Goal: Contribute content: Contribute content

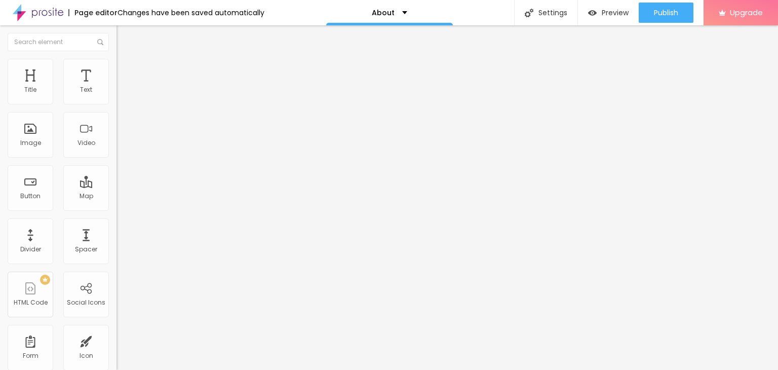
click at [122, 93] on icon "button" at bounding box center [124, 91] width 4 height 4
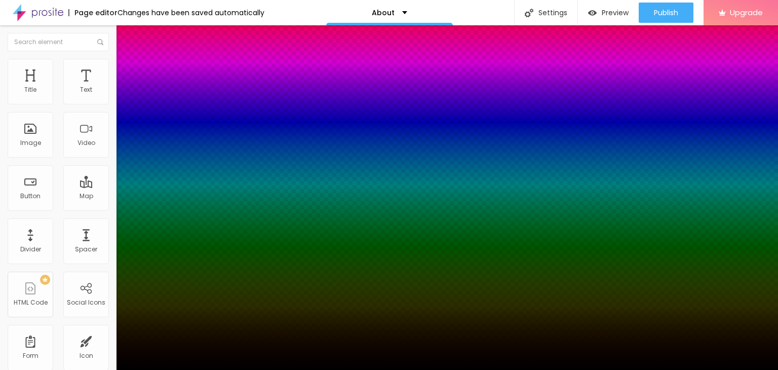
type input "1"
click at [566, 369] on div at bounding box center [389, 370] width 778 height 0
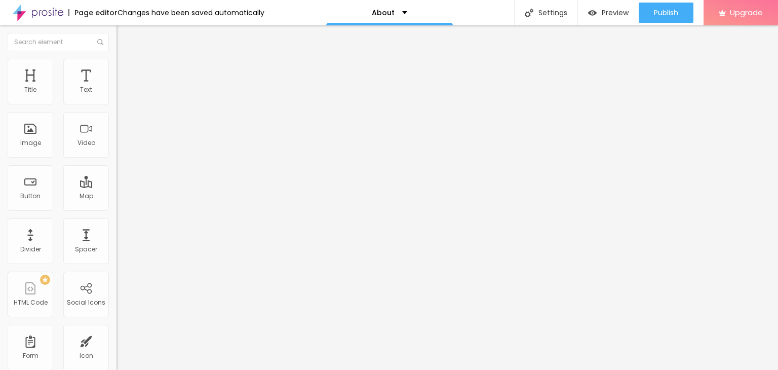
click at [121, 94] on icon "button" at bounding box center [124, 91] width 6 height 6
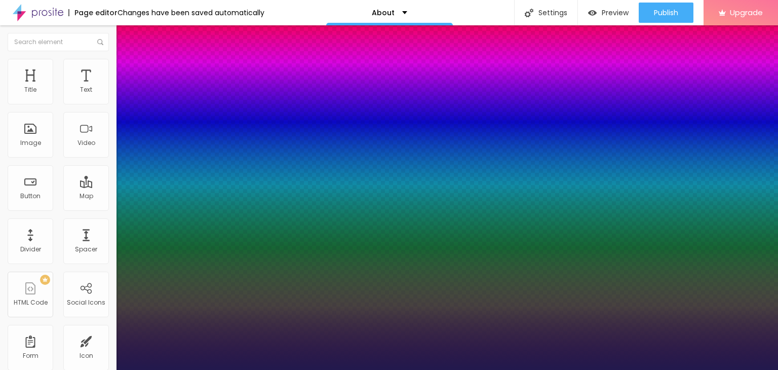
click at [340, 369] on div at bounding box center [389, 370] width 778 height 0
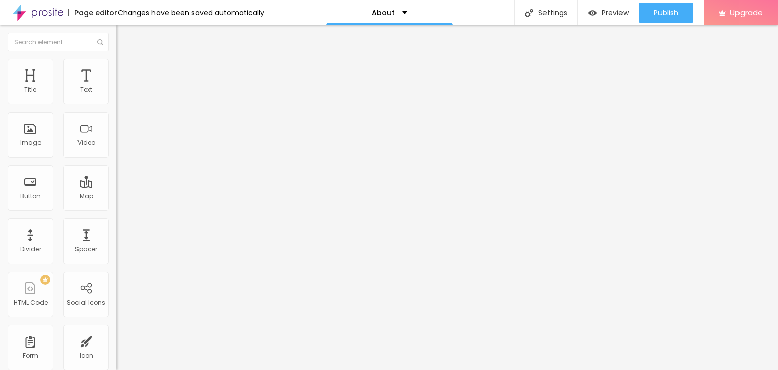
click at [117, 97] on button "button" at bounding box center [124, 92] width 14 height 11
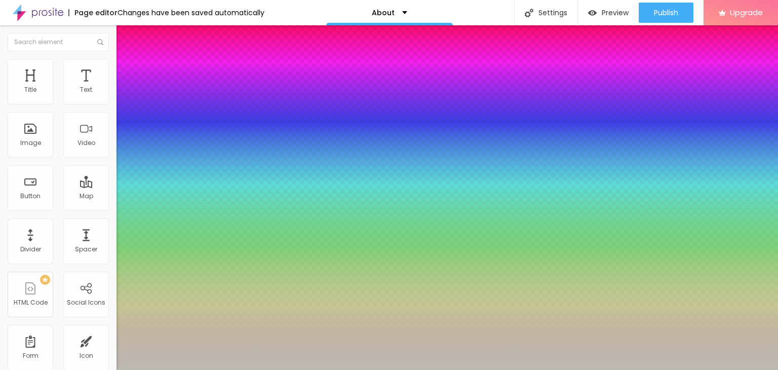
type input "1"
click at [564, 369] on div at bounding box center [389, 370] width 778 height 0
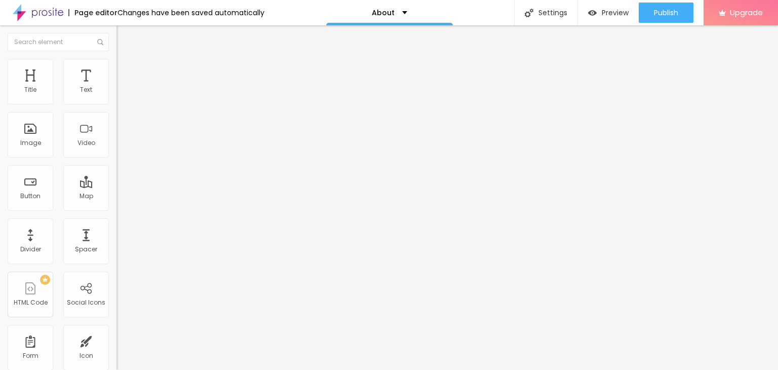
click at [122, 93] on icon "button" at bounding box center [124, 91] width 4 height 4
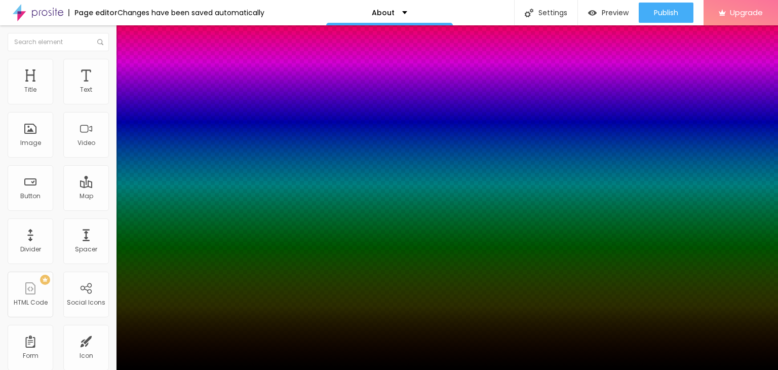
type input "1"
click at [536, 369] on div at bounding box center [389, 370] width 778 height 0
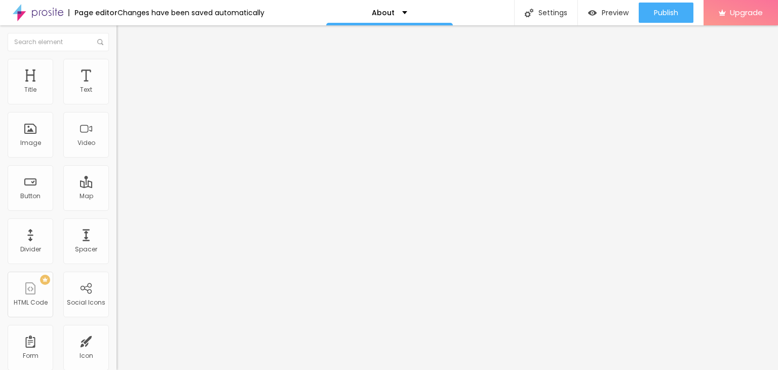
click at [117, 97] on button "button" at bounding box center [124, 92] width 14 height 11
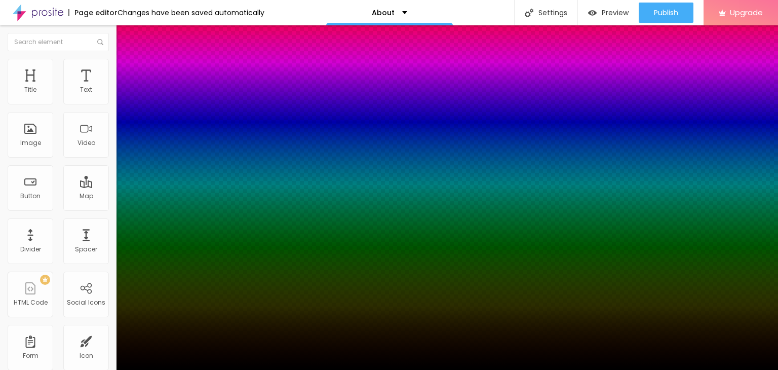
type input "1"
select select "AssistantLight"
type input "1"
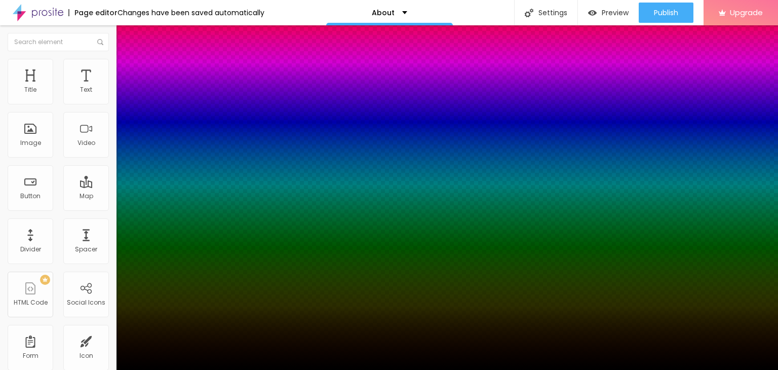
click at [573, 369] on div at bounding box center [389, 370] width 778 height 0
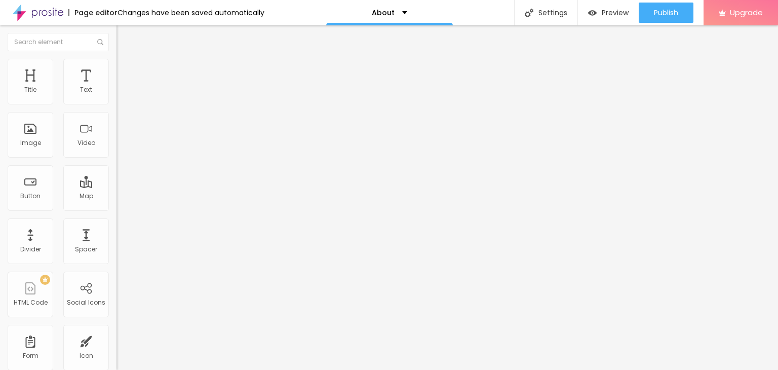
click at [122, 93] on icon "button" at bounding box center [124, 91] width 4 height 4
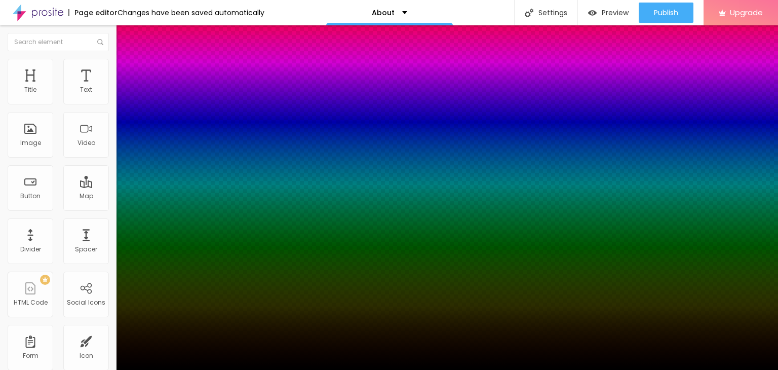
type input "1"
select select "AbrilFatface-Regular"
type input "1"
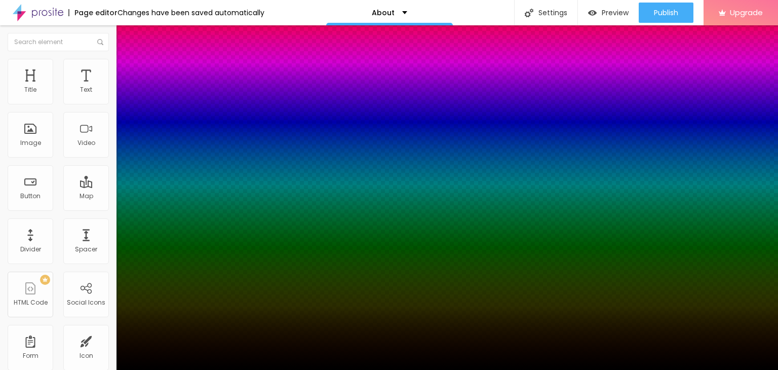
click at [436, 369] on div at bounding box center [389, 370] width 778 height 0
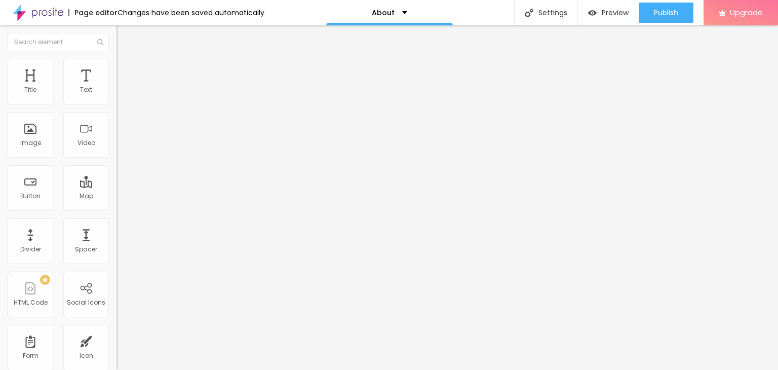
click at [117, 97] on button "button" at bounding box center [124, 92] width 14 height 11
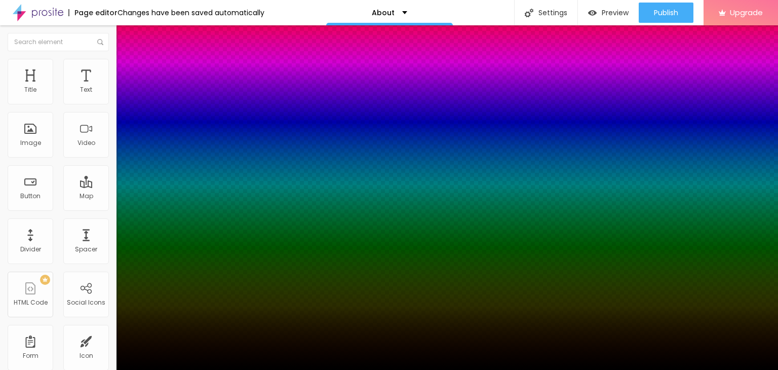
type input "1"
click at [517, 369] on div at bounding box center [389, 370] width 778 height 0
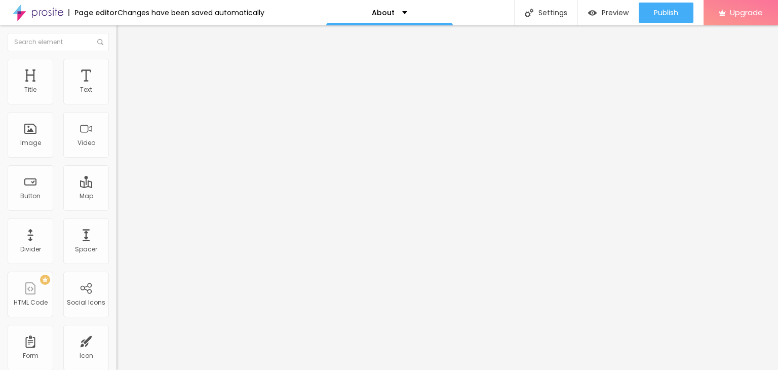
click at [117, 97] on button "button" at bounding box center [124, 92] width 14 height 11
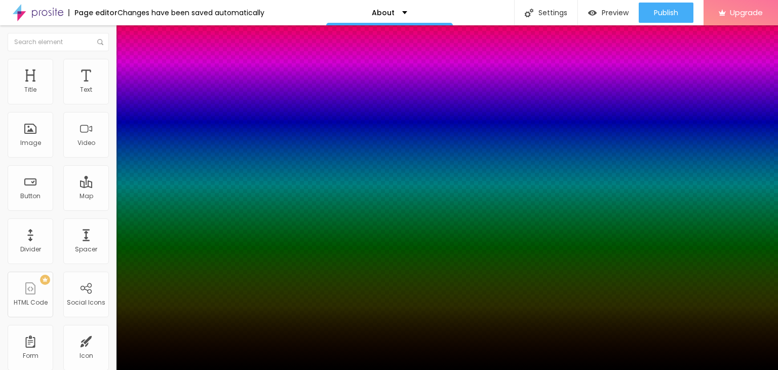
type input "1"
click at [586, 369] on div at bounding box center [389, 370] width 778 height 0
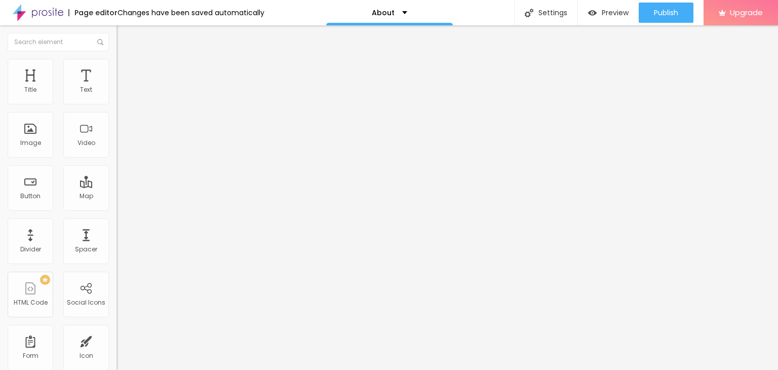
click at [121, 94] on icon "button" at bounding box center [124, 91] width 6 height 6
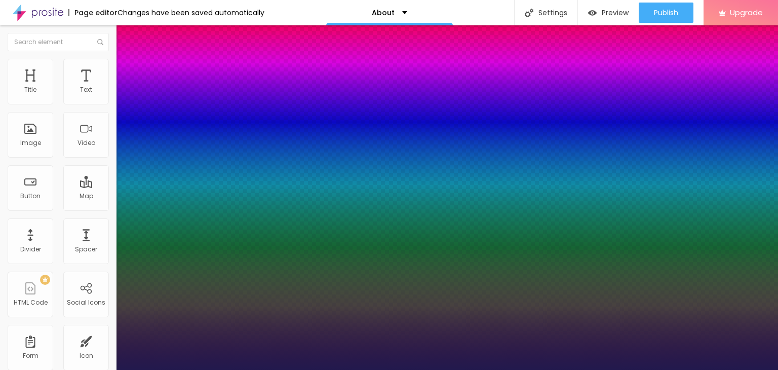
click at [572, 369] on div at bounding box center [389, 370] width 778 height 0
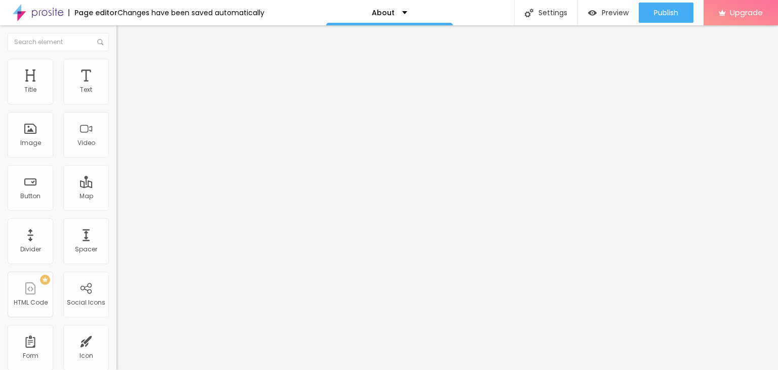
click at [121, 94] on icon "button" at bounding box center [124, 91] width 6 height 6
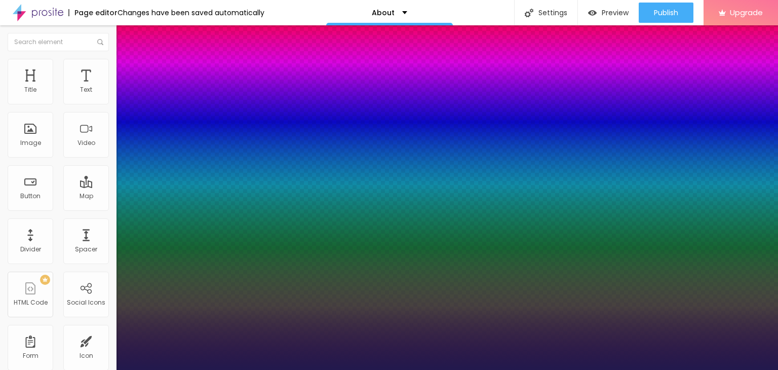
select select "AssistantLight"
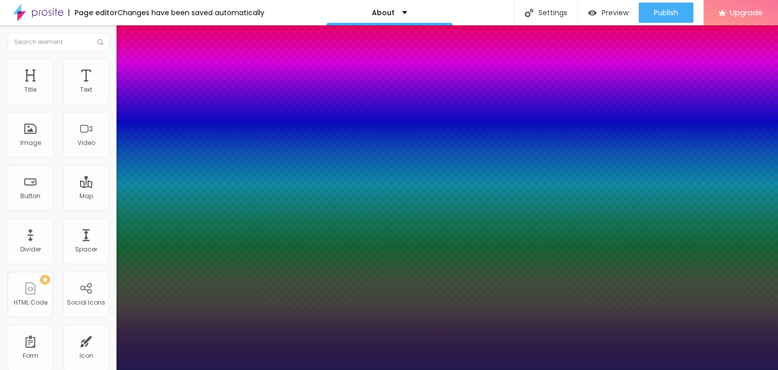
click at [50, 369] on div at bounding box center [389, 370] width 778 height 0
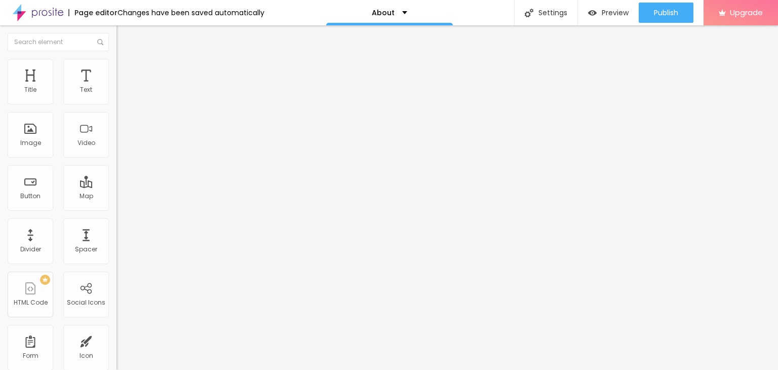
click at [121, 84] on icon "button" at bounding box center [124, 79] width 7 height 7
click at [123, 84] on icon "button" at bounding box center [125, 79] width 4 height 7
click at [80, 91] on div "Text" at bounding box center [86, 89] width 12 height 7
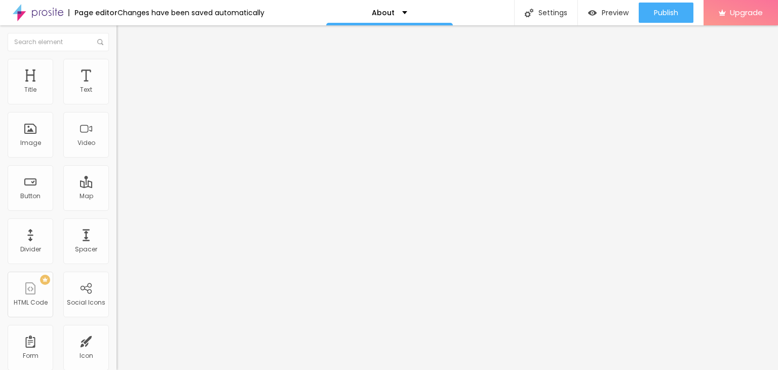
click at [121, 84] on icon "button" at bounding box center [124, 79] width 7 height 7
click at [121, 94] on icon "button" at bounding box center [124, 91] width 6 height 6
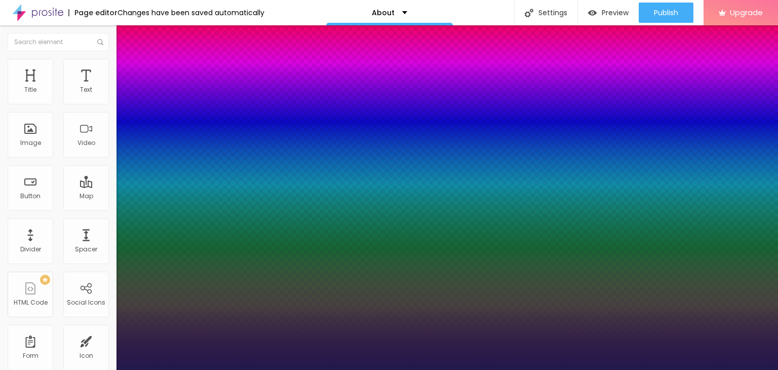
type input "1"
click at [552, 369] on div at bounding box center [389, 370] width 778 height 0
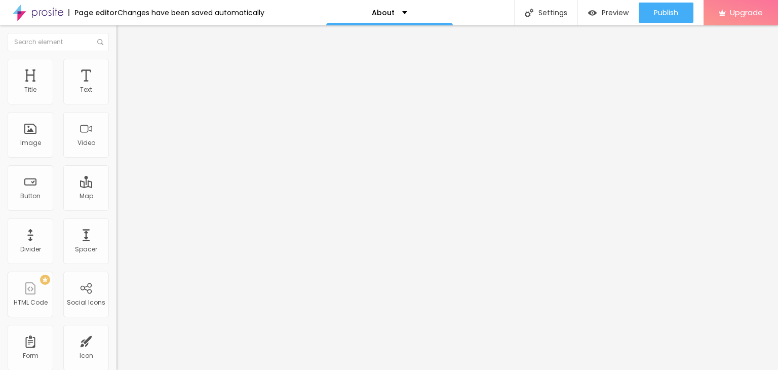
click at [117, 63] on img at bounding box center [121, 63] width 9 height 9
click at [117, 58] on img at bounding box center [121, 53] width 9 height 9
click at [122, 93] on icon "button" at bounding box center [124, 91] width 4 height 4
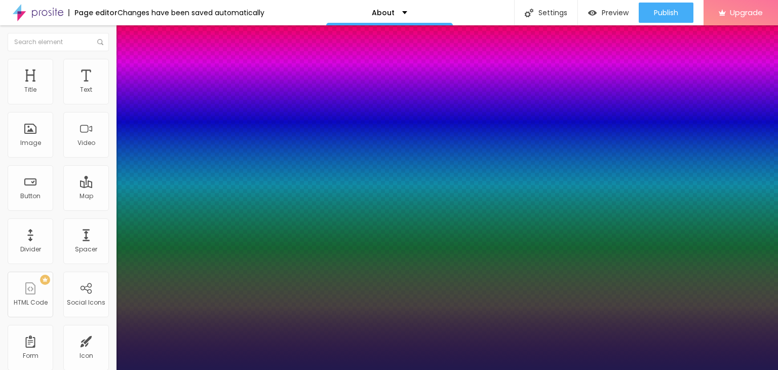
type input "1"
select select "AssistantLight"
type input "1"
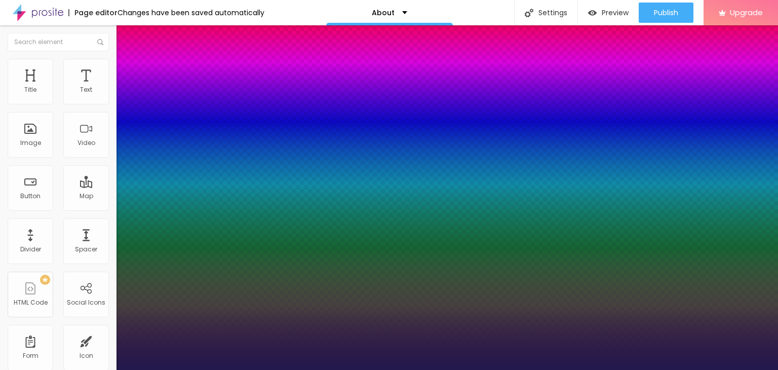
click at [582, 369] on div at bounding box center [389, 370] width 778 height 0
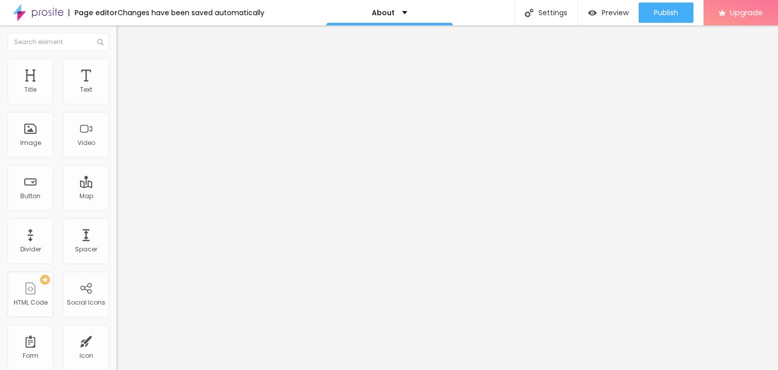
click at [121, 94] on icon "button" at bounding box center [124, 91] width 6 height 6
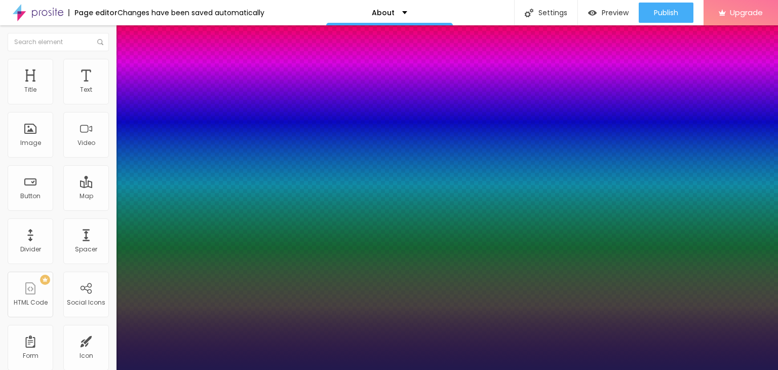
click at [526, 369] on div at bounding box center [389, 370] width 778 height 0
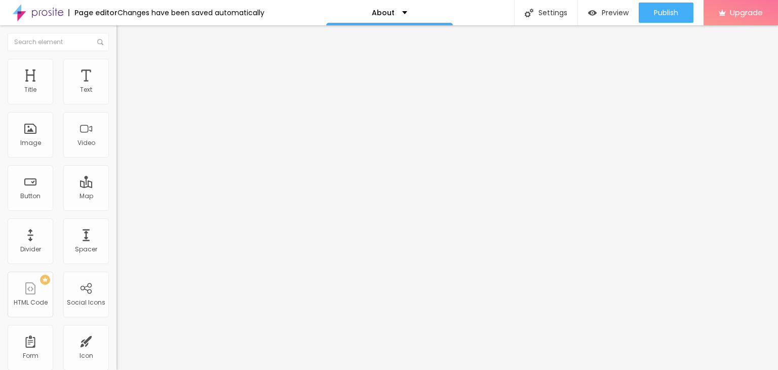
click at [122, 93] on icon "button" at bounding box center [124, 91] width 4 height 4
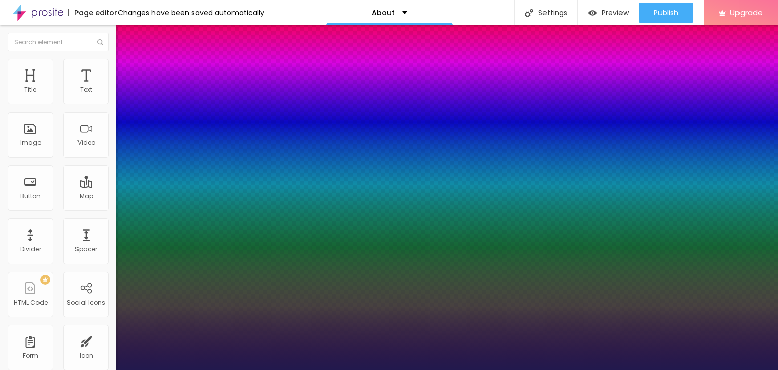
click at [538, 369] on div at bounding box center [389, 370] width 778 height 0
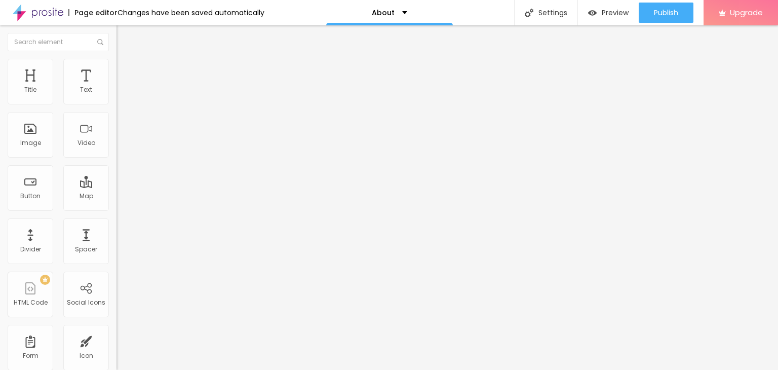
click at [121, 94] on icon "button" at bounding box center [124, 91] width 6 height 6
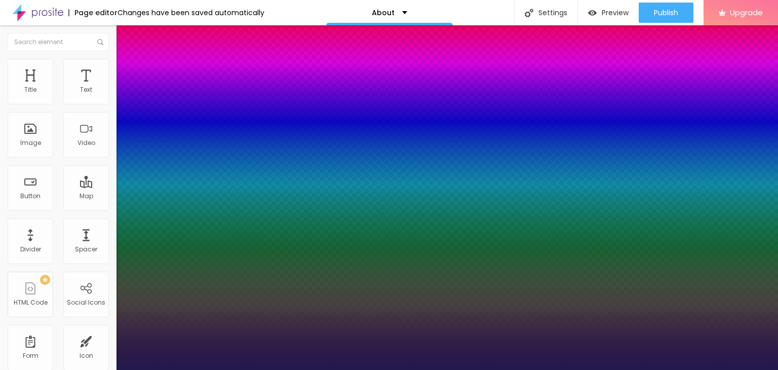
type input "1"
type input "17"
type input "1"
type input "18"
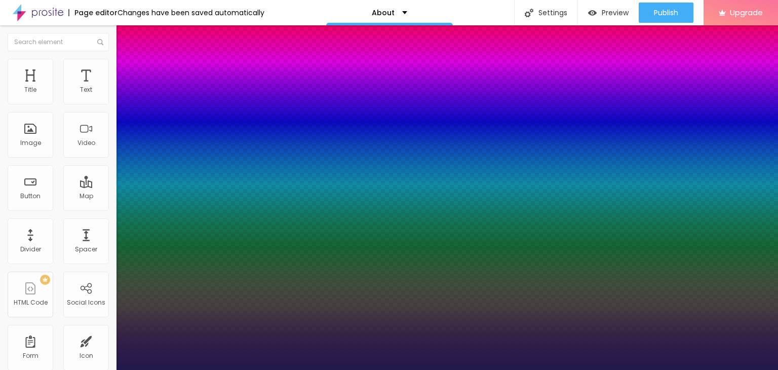
type input "18"
type input "1"
type input "19"
type input "1"
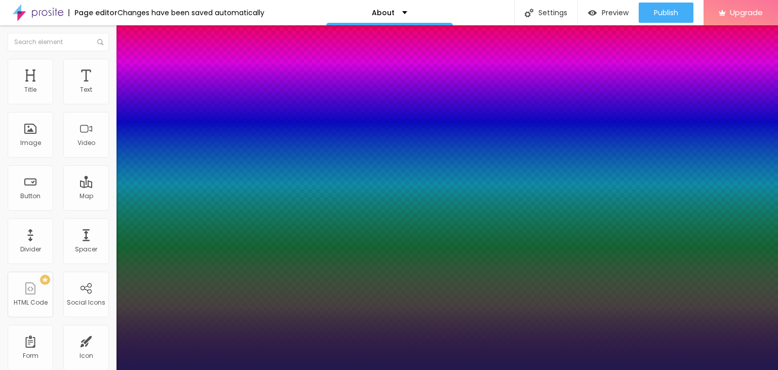
type input "18"
type input "1"
type input "18"
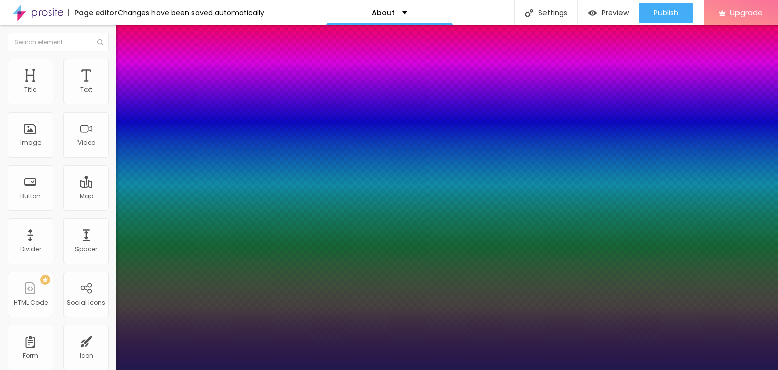
click at [541, 369] on div at bounding box center [389, 370] width 778 height 0
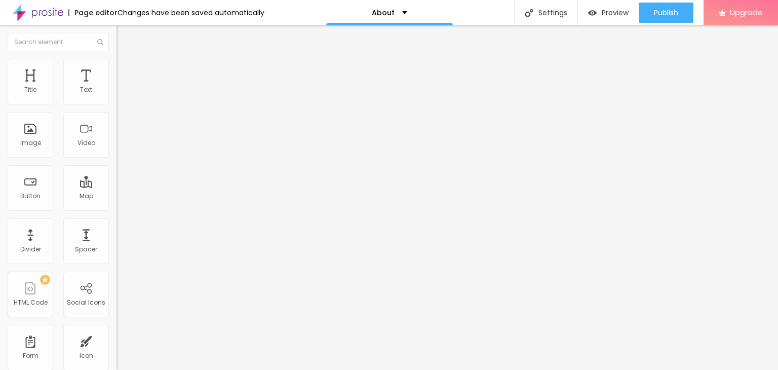
click at [117, 97] on button "button" at bounding box center [124, 92] width 14 height 11
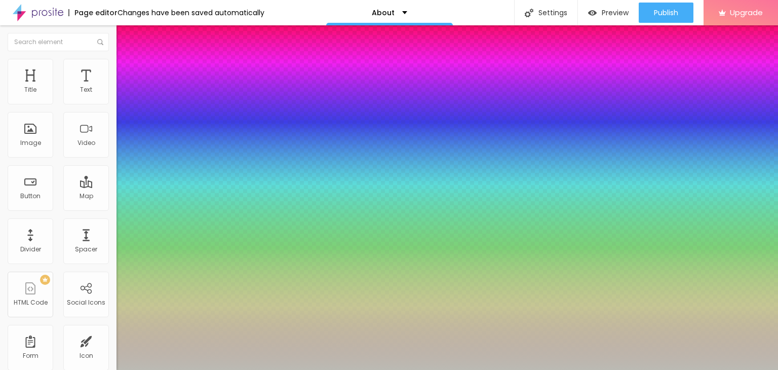
type input "1"
click at [45, 369] on div at bounding box center [389, 370] width 778 height 0
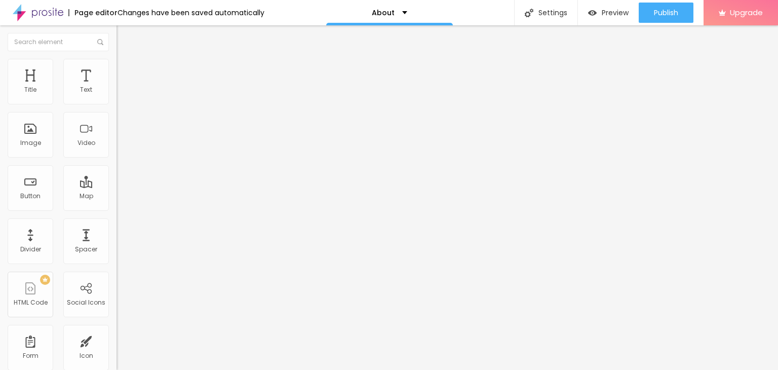
click at [117, 97] on button "button" at bounding box center [124, 92] width 14 height 11
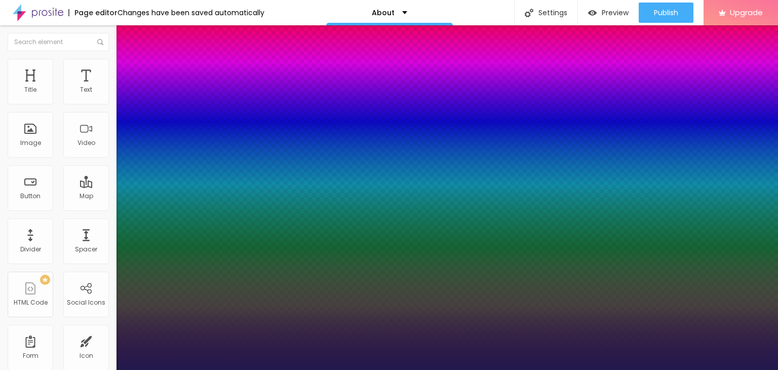
select select "AssistantLight"
click at [566, 369] on div at bounding box center [389, 370] width 778 height 0
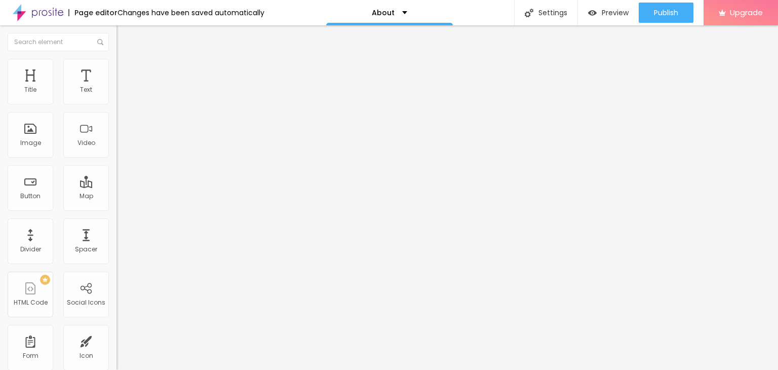
click at [121, 94] on icon "button" at bounding box center [124, 91] width 6 height 6
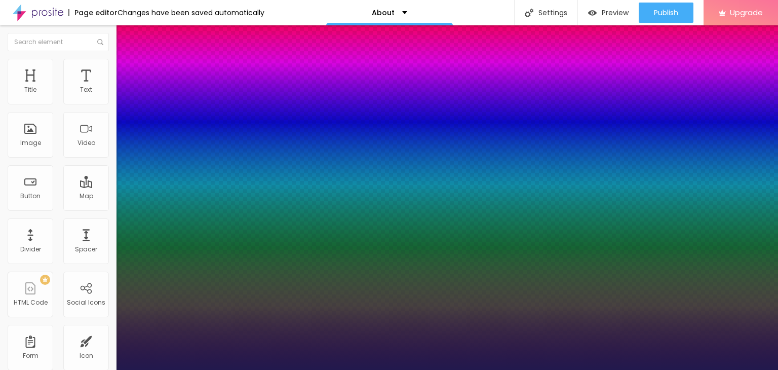
select select "AssistantLight"
click at [573, 369] on div at bounding box center [389, 370] width 778 height 0
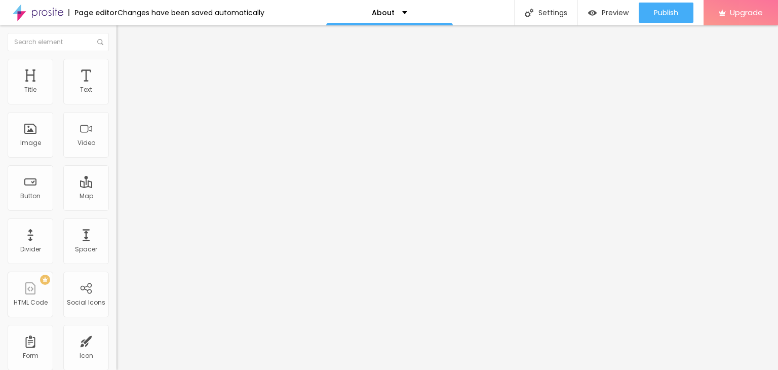
click at [121, 94] on icon "button" at bounding box center [124, 91] width 6 height 6
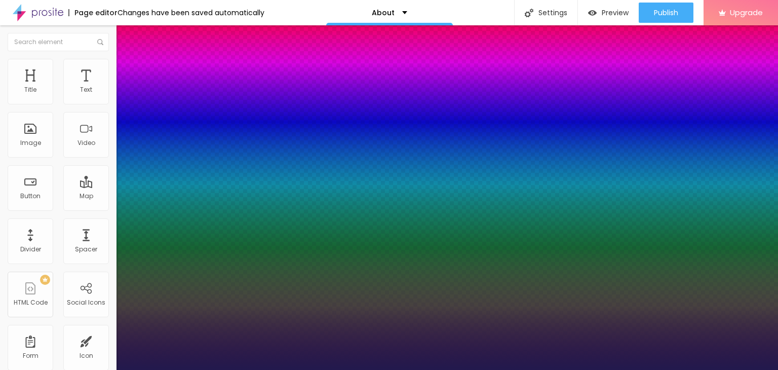
type input "14"
type input "15"
type input "16"
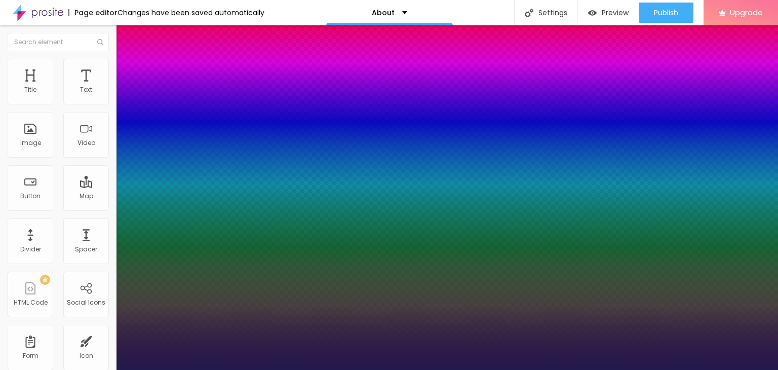
type input "16"
type input "17"
type input "18"
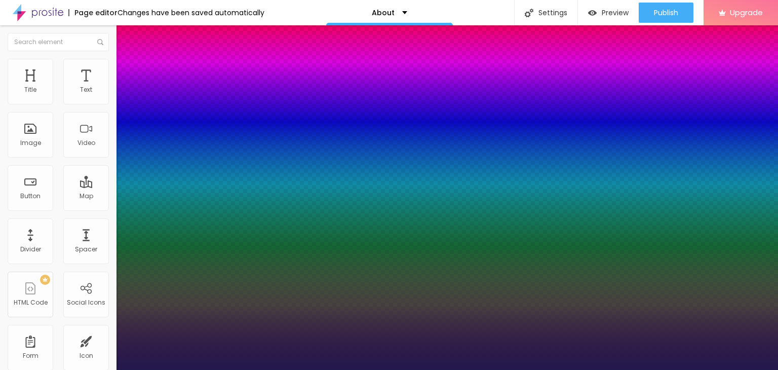
click at [588, 369] on div at bounding box center [389, 370] width 778 height 0
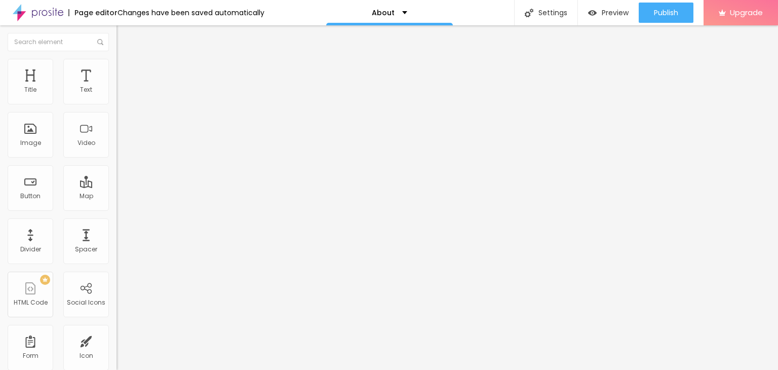
click at [117, 97] on button "button" at bounding box center [124, 92] width 14 height 11
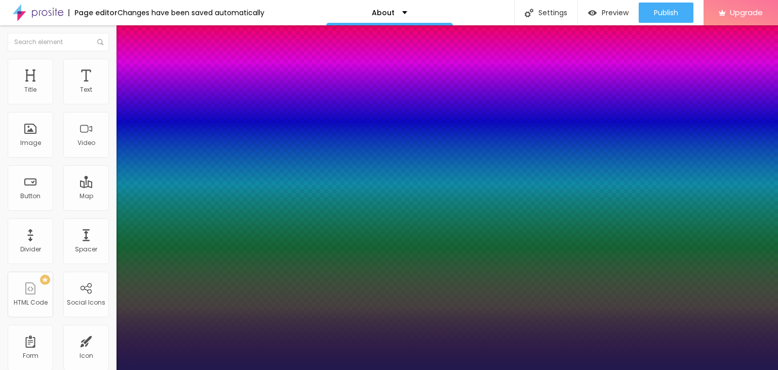
type input "1"
select select "AssistantLight"
type input "1"
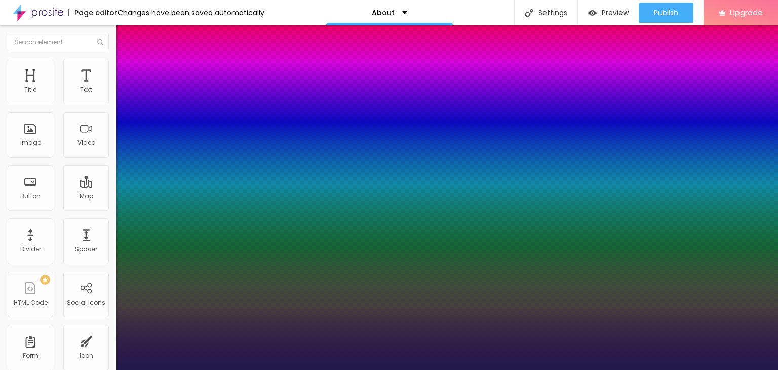
click at [417, 369] on div at bounding box center [389, 370] width 778 height 0
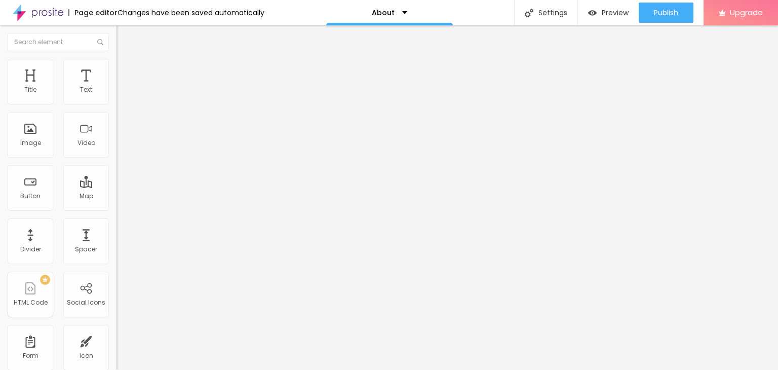
click at [122, 93] on icon "button" at bounding box center [124, 91] width 4 height 4
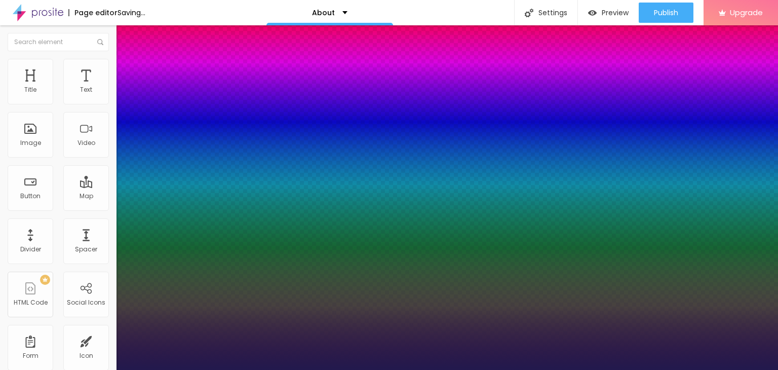
type input "1"
click at [53, 369] on div at bounding box center [389, 370] width 778 height 0
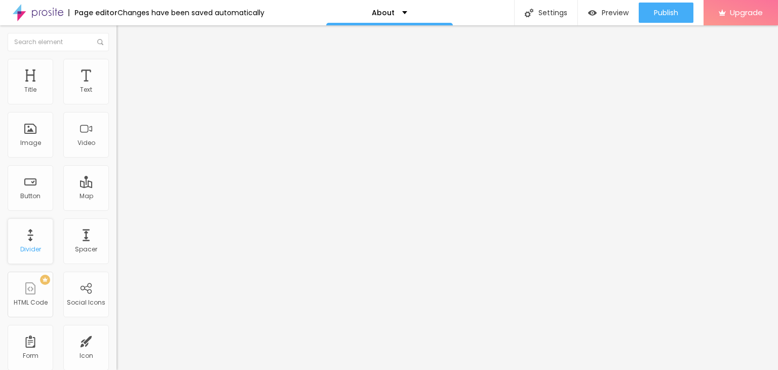
click at [33, 242] on div "Divider" at bounding box center [31, 241] width 46 height 46
click at [117, 121] on span "Solid" at bounding box center [125, 118] width 16 height 9
click at [117, 66] on li "Style" at bounding box center [175, 64] width 117 height 10
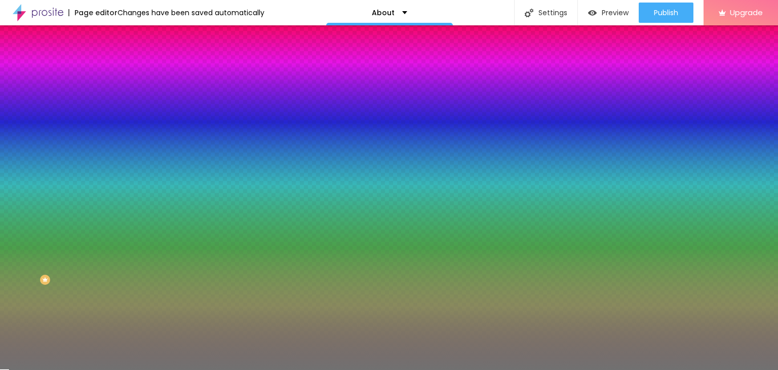
type input "9"
type input "8"
type input "7"
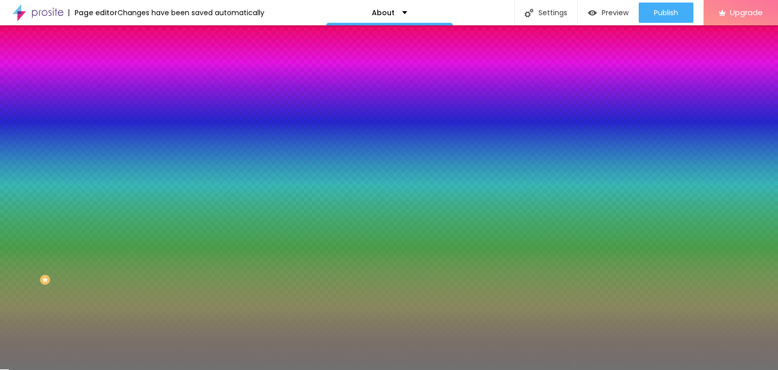
type input "7"
type input "6"
type input "5"
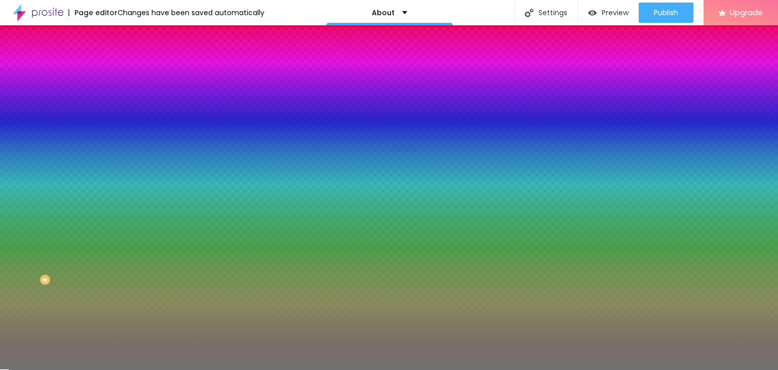
type input "4"
type input "3"
type input "2"
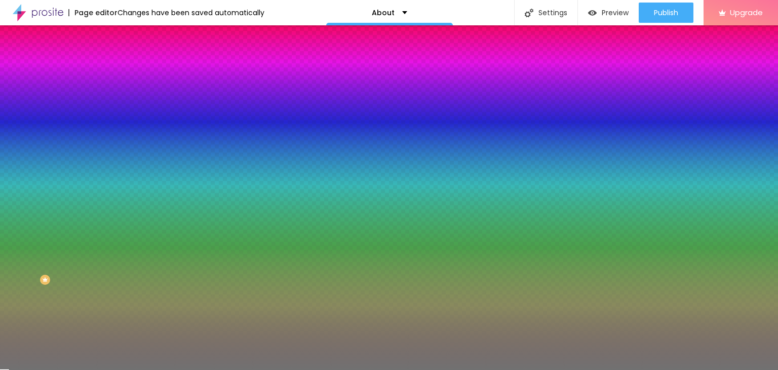
type input "2"
type input "1"
type input "2"
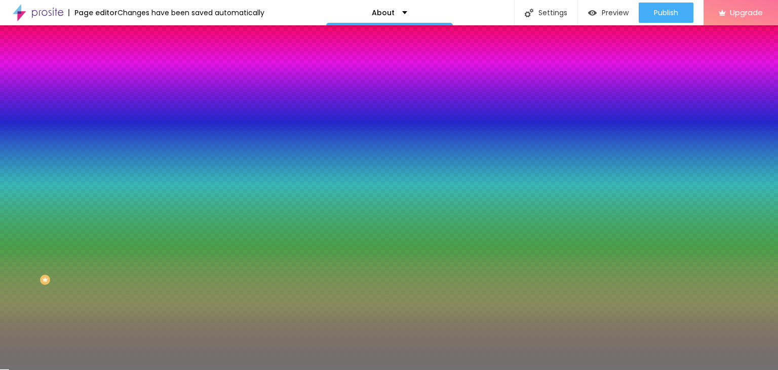
type input "1"
drag, startPoint x: 45, startPoint y: 160, endPoint x: 12, endPoint y: 158, distance: 32.5
type input "1"
click at [117, 158] on input "range" at bounding box center [149, 153] width 65 height 8
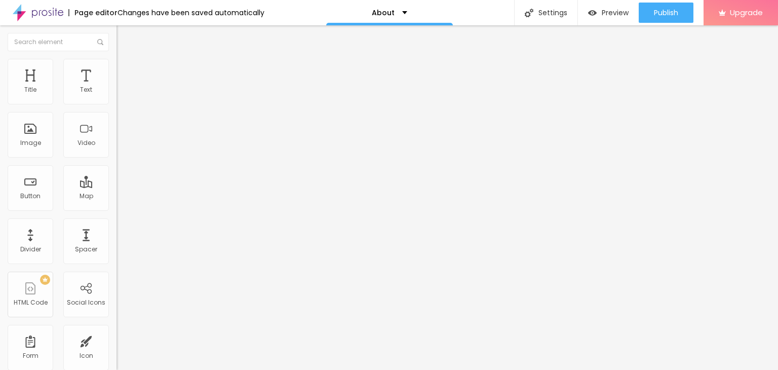
type input "10"
type input "11"
type input "19"
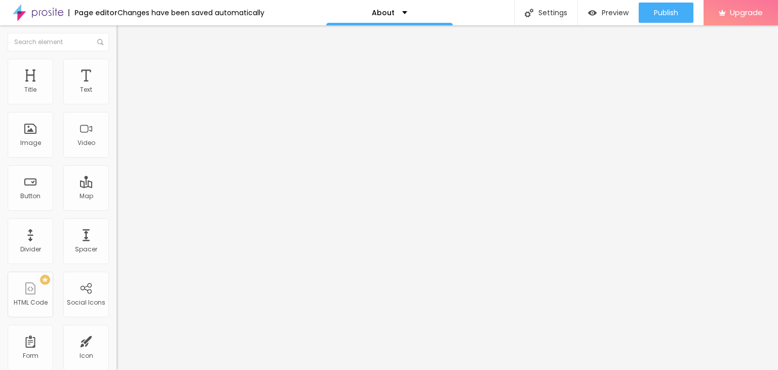
type input "19"
type input "11"
type input "10"
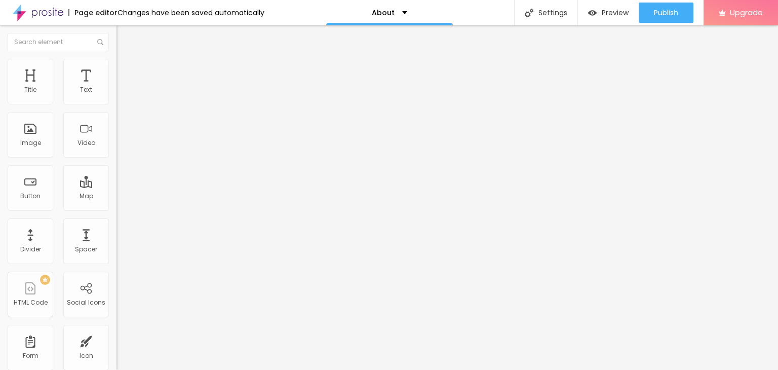
type input "11"
type input "19"
type input "23"
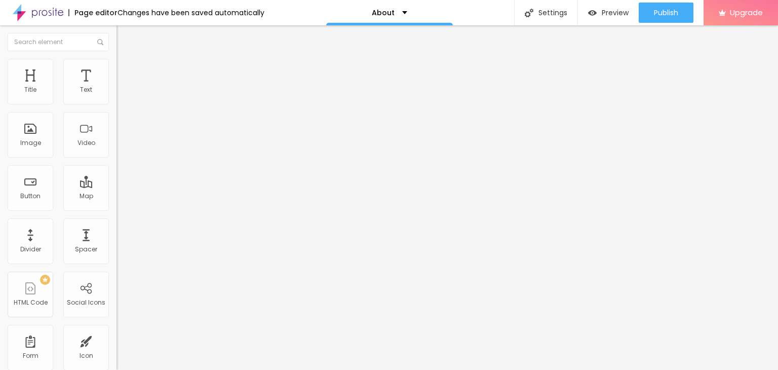
type input "23"
type input "11"
type input "15"
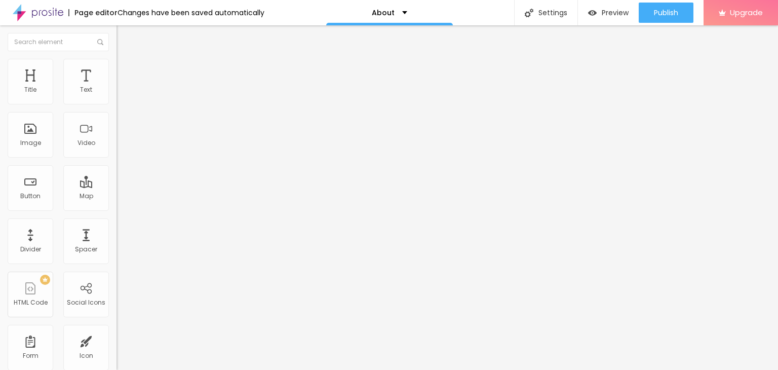
type input "19"
click at [117, 186] on input "range" at bounding box center [149, 190] width 65 height 8
click at [117, 196] on input "19" at bounding box center [139, 201] width 44 height 11
type input "10"
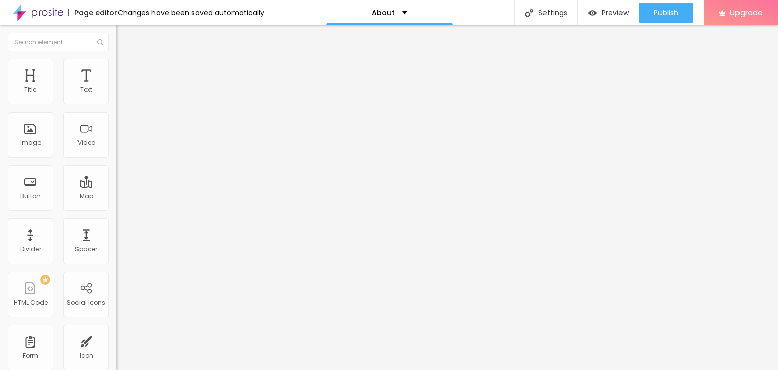
type input "2"
type input "20"
click at [117, 161] on div "Edit Spacer Content Advanced 20 px Size" at bounding box center [175, 197] width 117 height 344
click at [126, 68] on span "Advanced" at bounding box center [142, 65] width 33 height 9
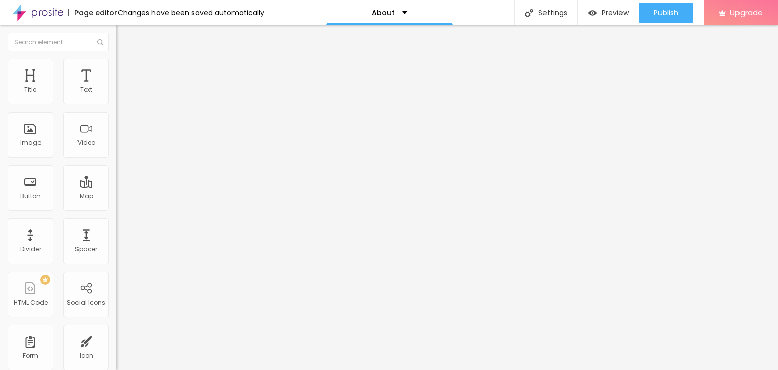
click at [124, 37] on img "button" at bounding box center [128, 37] width 8 height 8
type input "11"
type input "10"
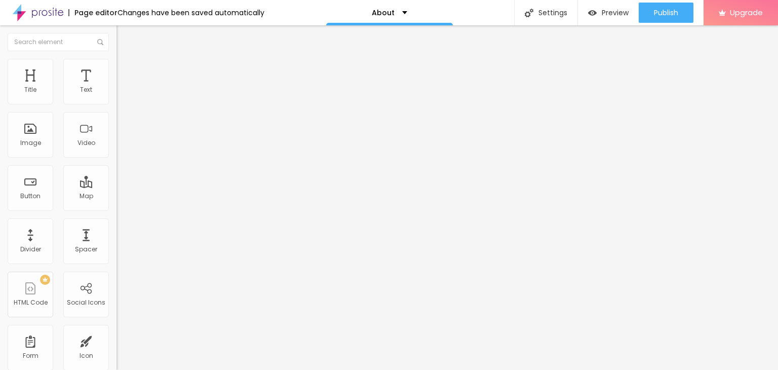
type input "10"
click at [117, 186] on input "range" at bounding box center [149, 190] width 65 height 8
click at [117, 190] on div "Edit Spacer Content Advanced 10 px Size" at bounding box center [175, 197] width 117 height 344
click at [124, 39] on img "button" at bounding box center [128, 37] width 8 height 8
click at [603, 10] on span "Preview" at bounding box center [615, 13] width 27 height 8
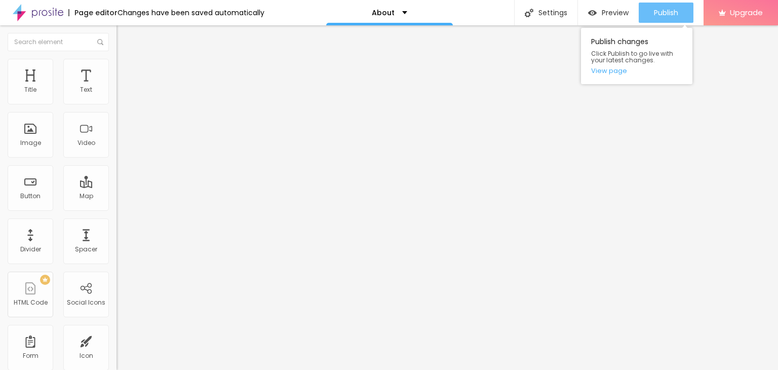
click at [664, 13] on span "Publish" at bounding box center [666, 13] width 24 height 8
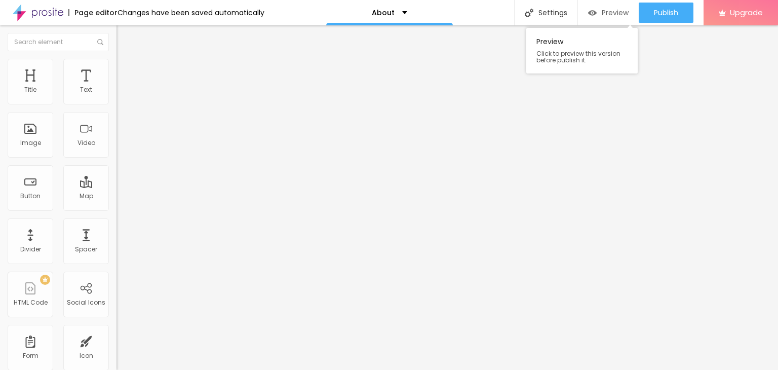
click at [606, 11] on span "Preview" at bounding box center [615, 13] width 27 height 8
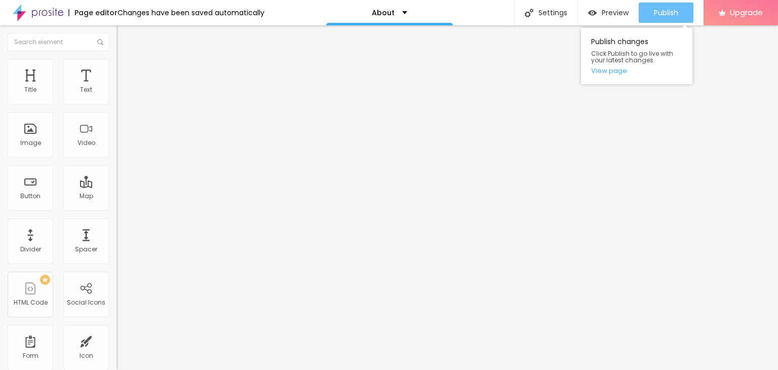
click at [661, 10] on span "Publish" at bounding box center [666, 13] width 24 height 8
click at [659, 12] on span "Publish" at bounding box center [666, 13] width 24 height 8
